Goal: Transaction & Acquisition: Purchase product/service

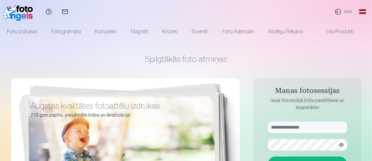
click at [346, 11] on link "Ieiet" at bounding box center [343, 11] width 27 height 23
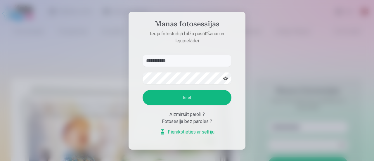
type input "**********"
click at [212, 95] on button "Ieiet" at bounding box center [187, 97] width 89 height 15
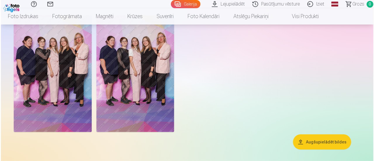
scroll to position [50, 0]
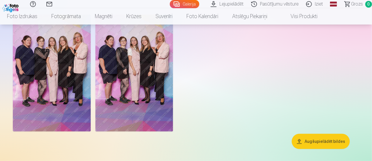
click at [91, 70] on img at bounding box center [52, 73] width 78 height 117
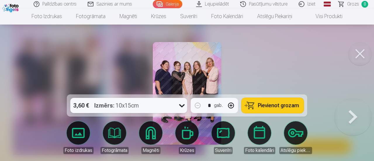
click at [372, 95] on div at bounding box center [187, 80] width 374 height 161
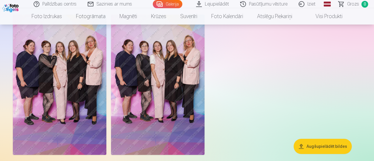
click at [340, 77] on div at bounding box center [187, 84] width 353 height 145
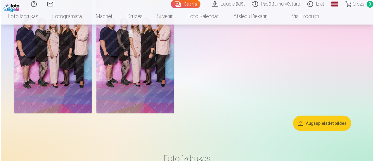
scroll to position [67, 0]
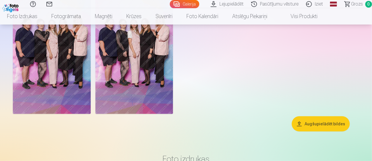
click at [173, 77] on img at bounding box center [134, 55] width 78 height 117
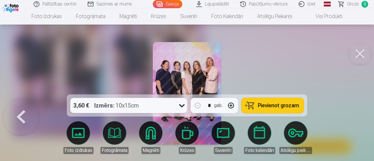
click at [183, 69] on img at bounding box center [187, 93] width 68 height 103
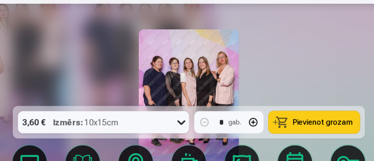
scroll to position [67, 0]
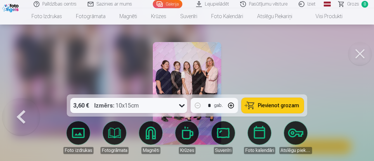
click at [359, 56] on button at bounding box center [359, 53] width 23 height 23
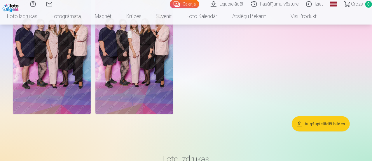
click at [321, 131] on button "Augšupielādēt bildes" at bounding box center [321, 123] width 58 height 15
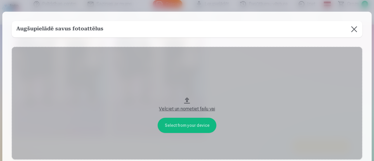
click at [350, 36] on button at bounding box center [354, 29] width 16 height 16
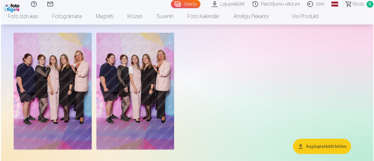
scroll to position [30, 0]
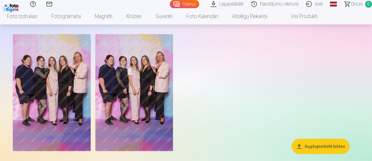
click at [161, 93] on img at bounding box center [134, 92] width 78 height 117
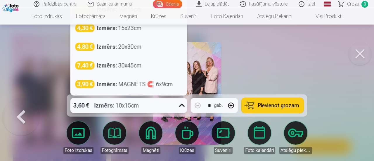
click at [178, 108] on icon at bounding box center [181, 105] width 9 height 9
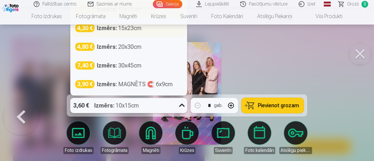
click at [130, 30] on div "Izmērs : 15x23cm" at bounding box center [119, 28] width 45 height 8
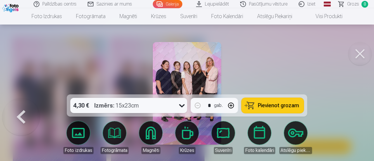
click at [256, 109] on button "Pievienot grozam" at bounding box center [273, 105] width 62 height 15
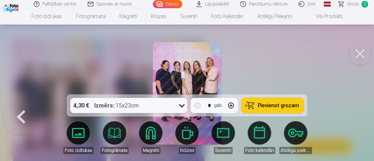
click at [183, 109] on icon at bounding box center [181, 105] width 9 height 9
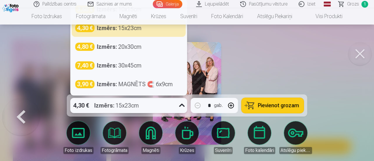
scroll to position [24, 0]
click at [355, 57] on button at bounding box center [359, 53] width 23 height 23
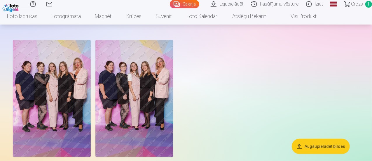
click at [142, 125] on img at bounding box center [134, 98] width 78 height 117
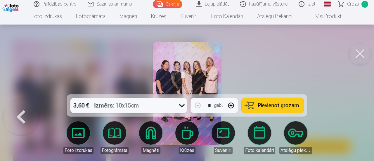
click at [281, 106] on span "Pievienot grozam" at bounding box center [278, 105] width 41 height 5
click at [350, 5] on span "Grozs" at bounding box center [353, 4] width 12 height 7
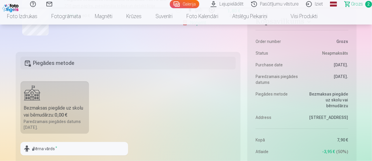
scroll to position [222, 0]
click at [49, 114] on div "Bezmaksas piegāde uz skolu vai bērnudārzu : 0,00 €" at bounding box center [55, 111] width 62 height 14
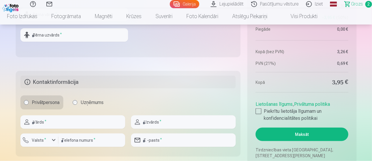
scroll to position [356, 0]
click at [91, 120] on input "text" at bounding box center [72, 121] width 105 height 13
click at [91, 120] on input "**********" at bounding box center [72, 121] width 105 height 13
type input "**********"
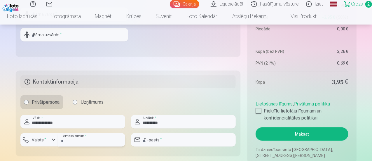
type input "********"
click at [146, 139] on input "email" at bounding box center [183, 139] width 105 height 13
type input "**********"
click at [260, 108] on label "Piekrītu lietotāja līgumam un konfidencialitātes politikai" at bounding box center [302, 114] width 93 height 14
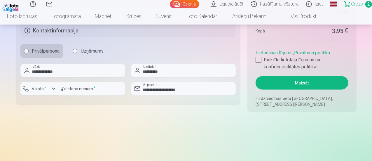
click at [293, 84] on button "Maksāt" at bounding box center [302, 82] width 93 height 13
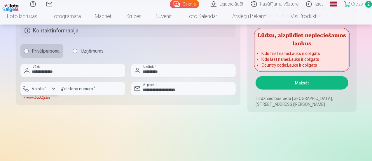
click at [55, 86] on div "button" at bounding box center [53, 88] width 7 height 7
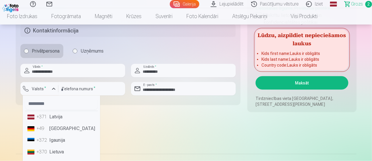
click at [58, 114] on li "+371 Latvija" at bounding box center [61, 117] width 73 height 12
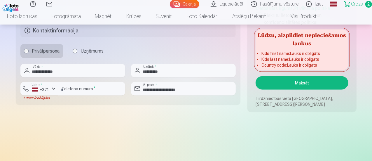
click at [290, 87] on button "Maksāt" at bounding box center [302, 82] width 93 height 13
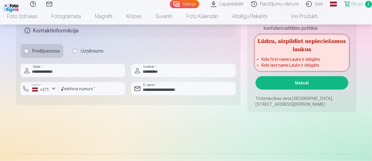
scroll to position [290, 0]
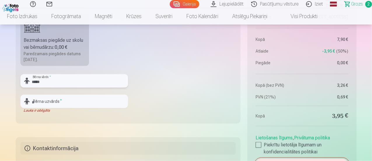
type input "***"
click at [95, 92] on div "*** Bērna vārds * Bērna uzvārds * Lauks ir obligāts" at bounding box center [74, 93] width 108 height 39
click at [81, 100] on input "text" at bounding box center [74, 101] width 108 height 13
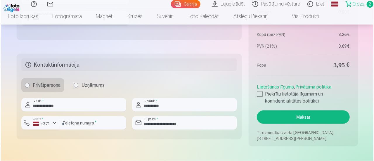
scroll to position [375, 0]
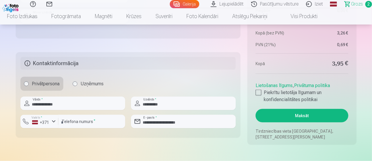
type input "****"
click at [308, 112] on button "Maksāt" at bounding box center [302, 115] width 93 height 13
